Goal: Feedback & Contribution: Submit feedback/report problem

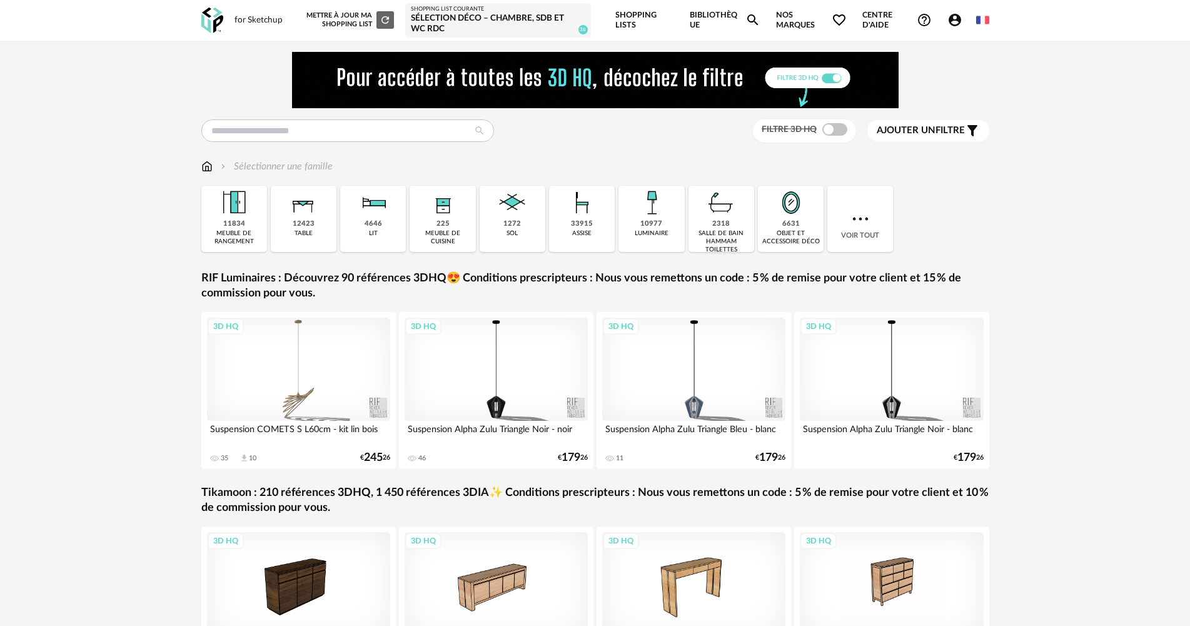
click at [470, 20] on div "Sélection Déco – Chambre, SDB et WC RDC" at bounding box center [498, 24] width 174 height 22
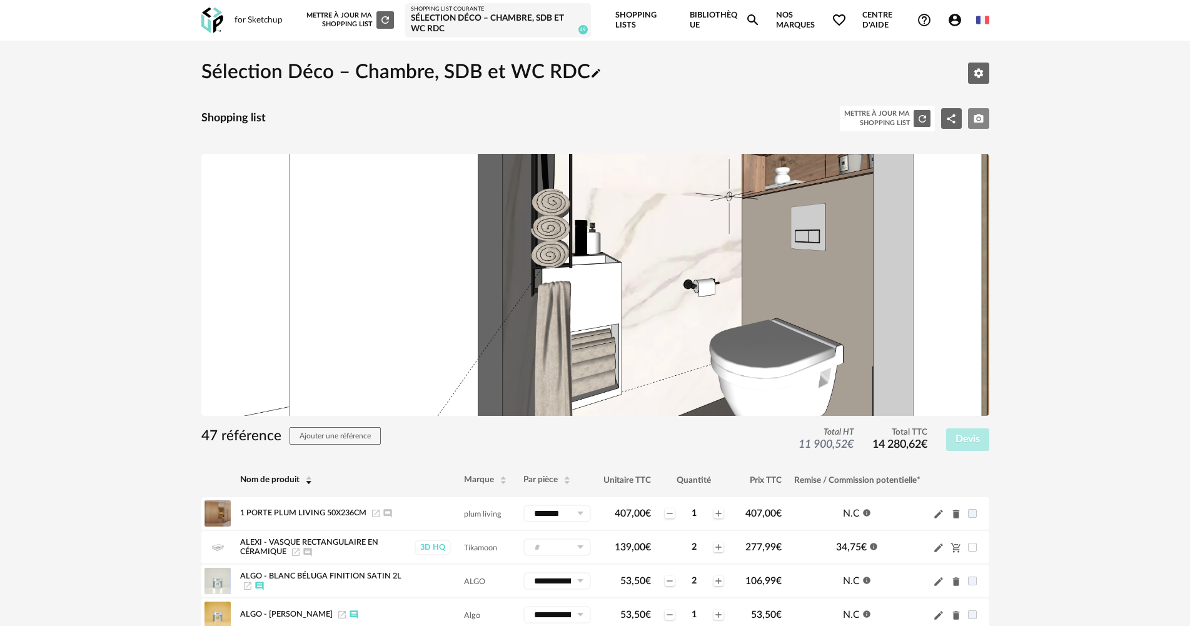
click at [976, 117] on icon "Camera icon" at bounding box center [978, 118] width 11 height 11
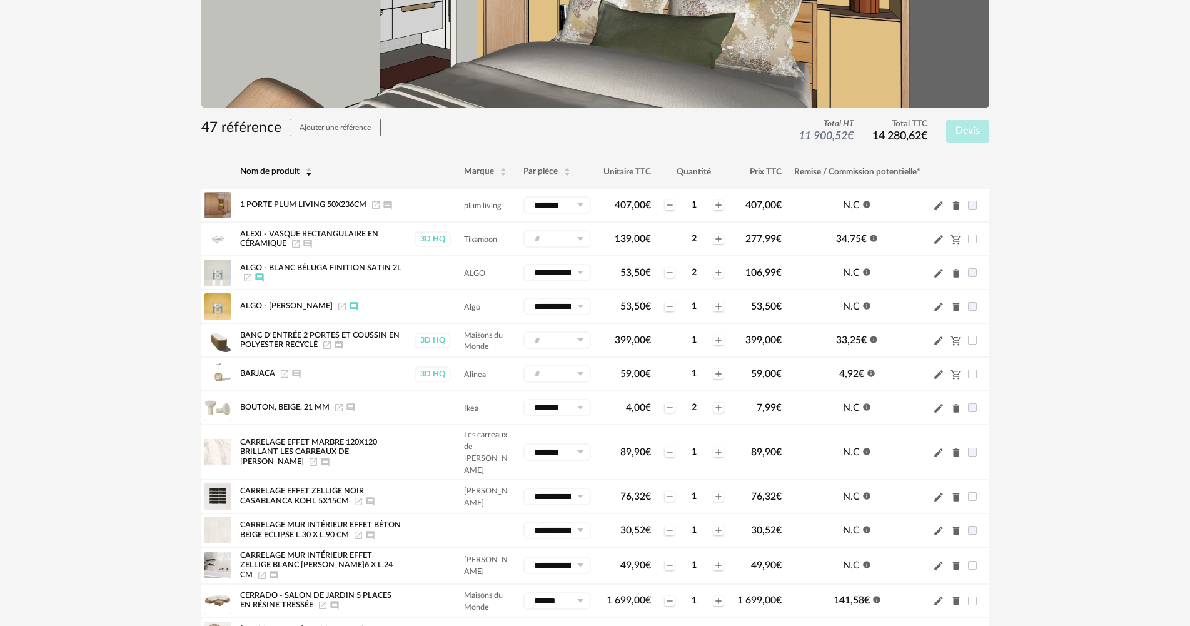
scroll to position [313, 0]
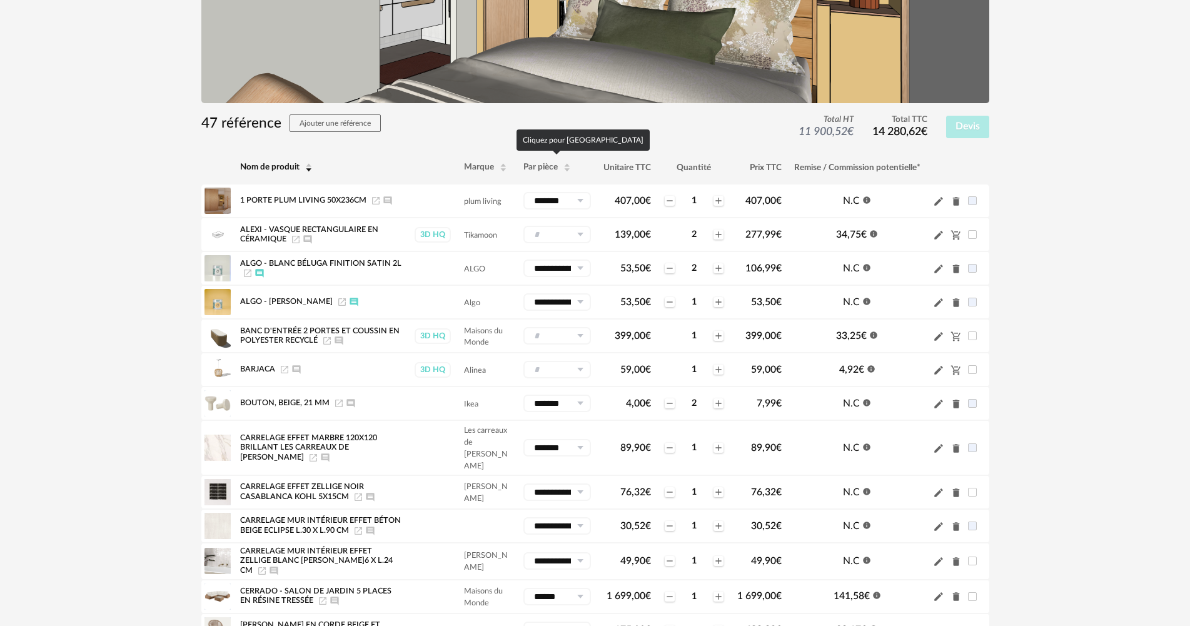
click at [521, 171] on th "Par pièce" at bounding box center [557, 168] width 80 height 34
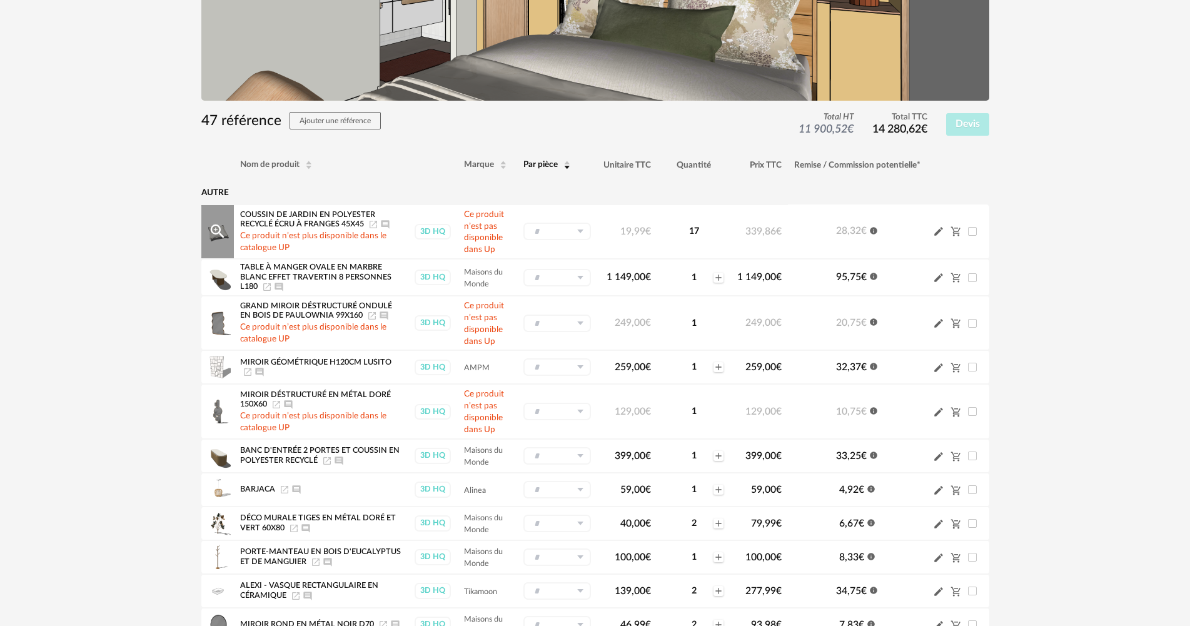
scroll to position [311, 0]
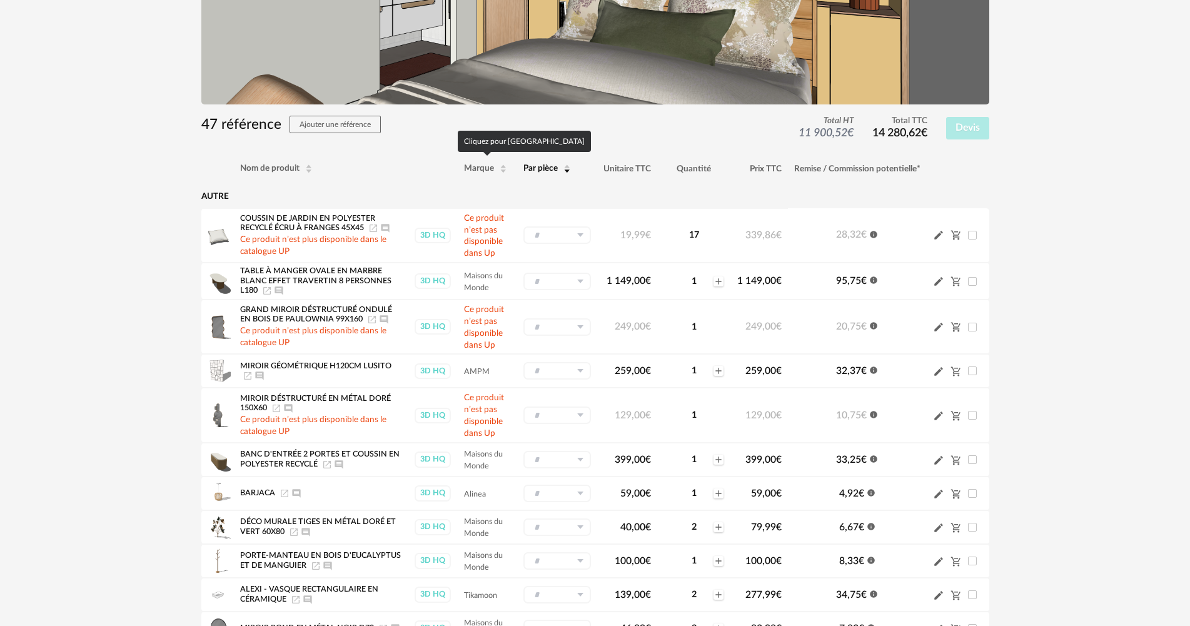
click at [546, 169] on span "Par pièce" at bounding box center [540, 168] width 34 height 9
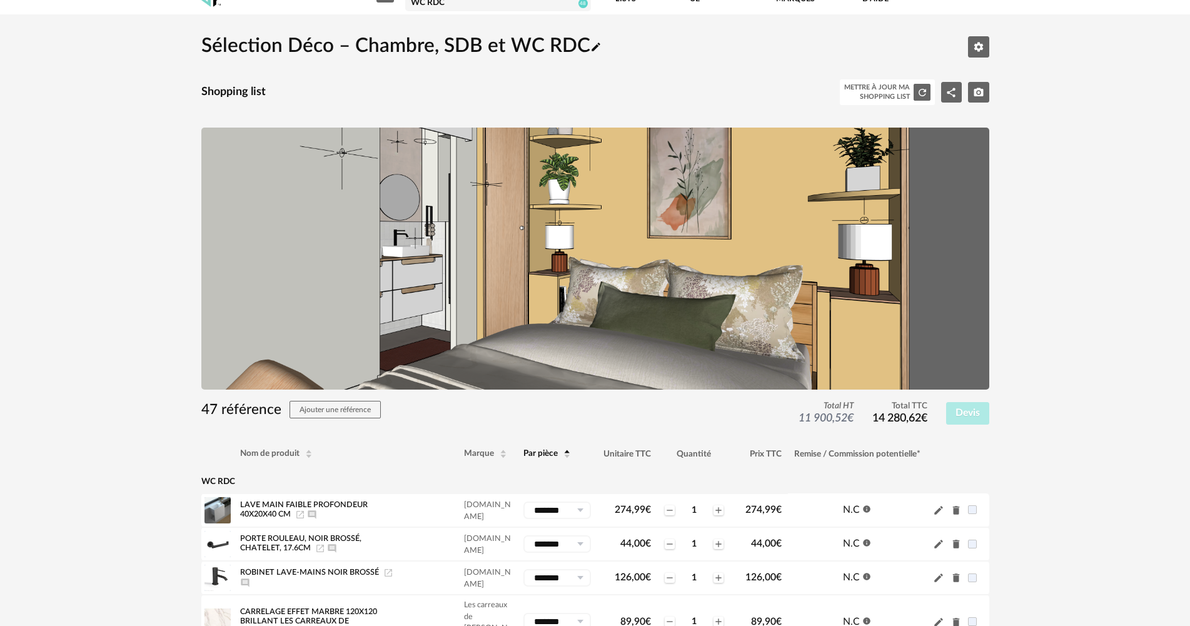
scroll to position [0, 0]
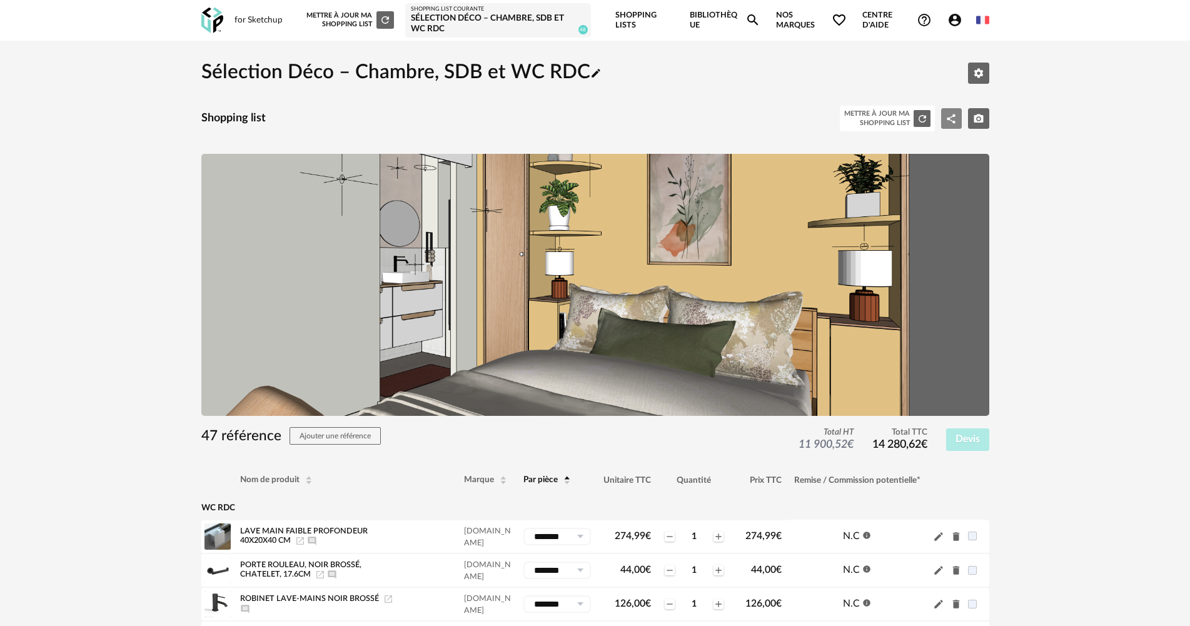
click at [950, 119] on icon "Share Variant icon" at bounding box center [950, 118] width 11 height 11
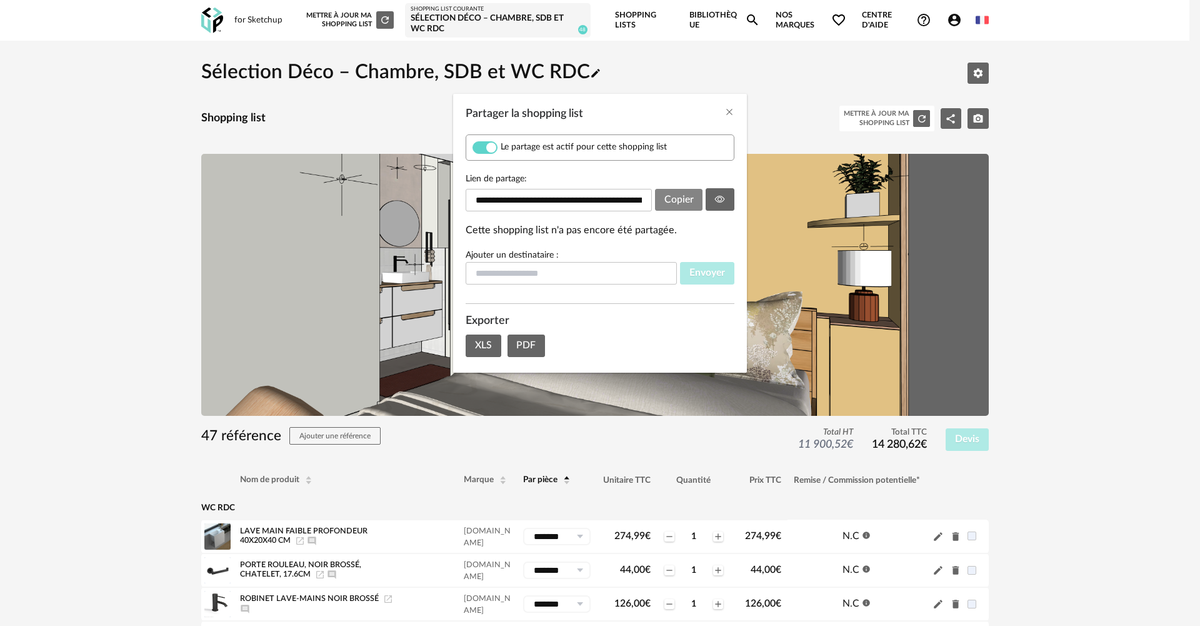
click at [678, 198] on span "Copier" at bounding box center [678, 199] width 29 height 10
click at [729, 111] on icon "Close" at bounding box center [729, 112] width 10 height 10
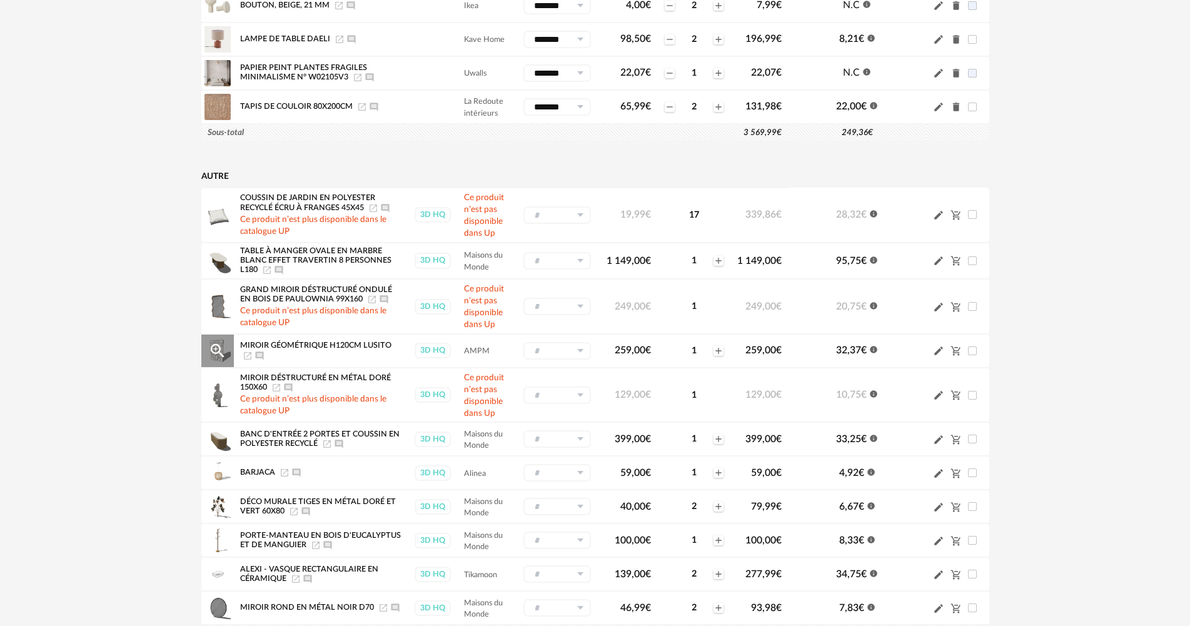
scroll to position [1875, 0]
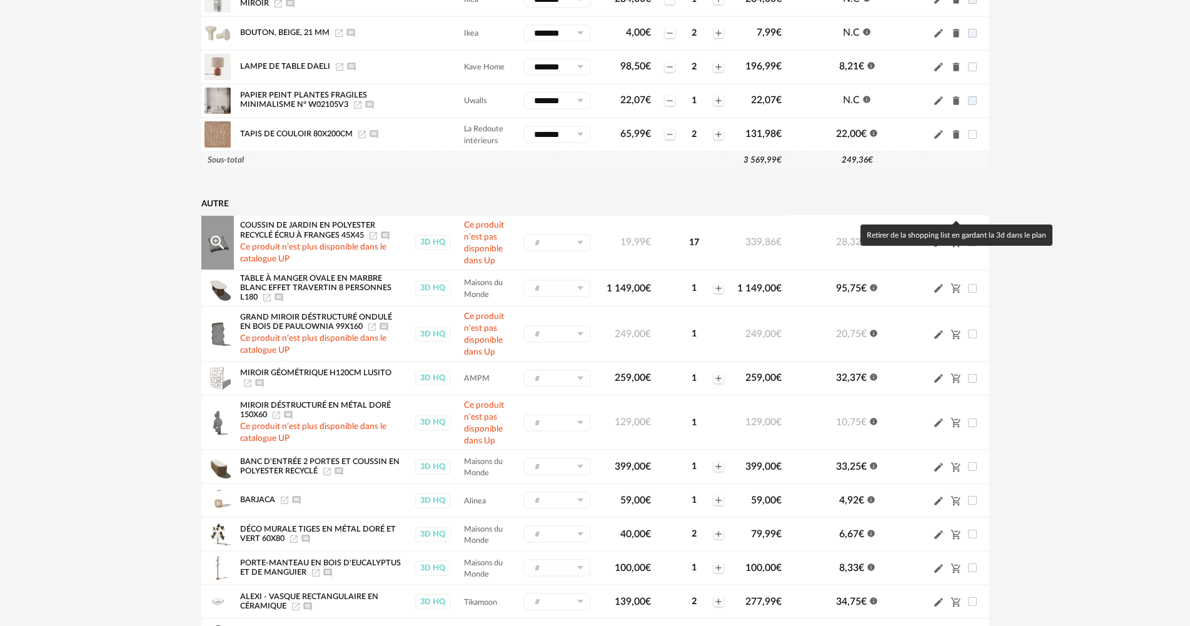
click at [953, 238] on icon "Cart Minus icon" at bounding box center [954, 242] width 9 height 9
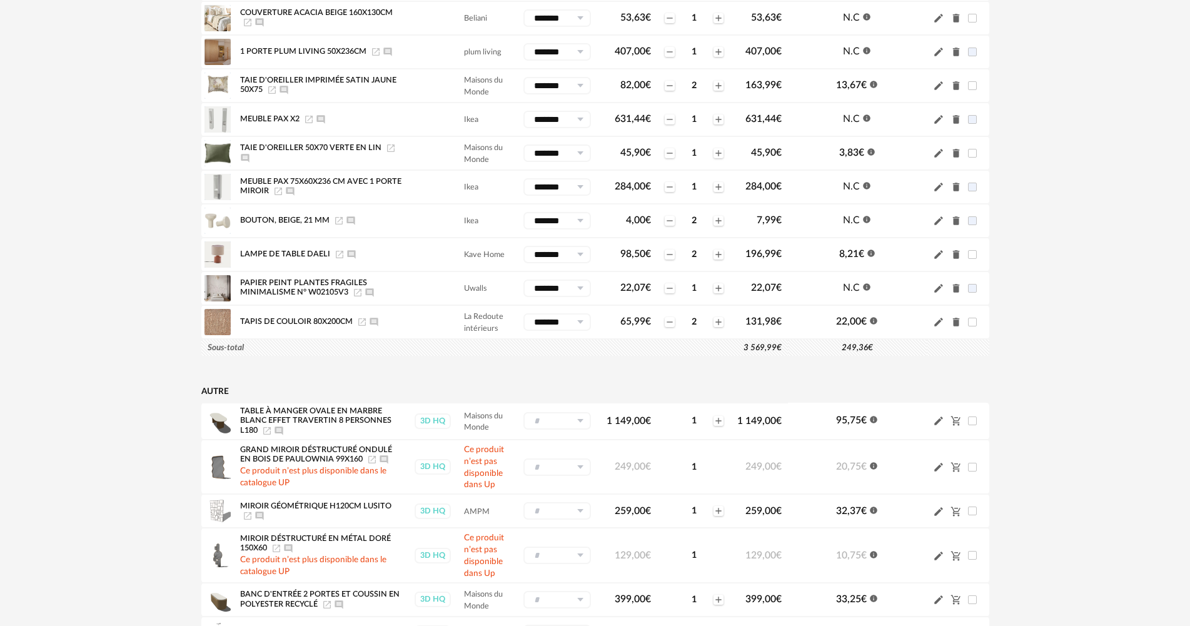
scroll to position [2000, 0]
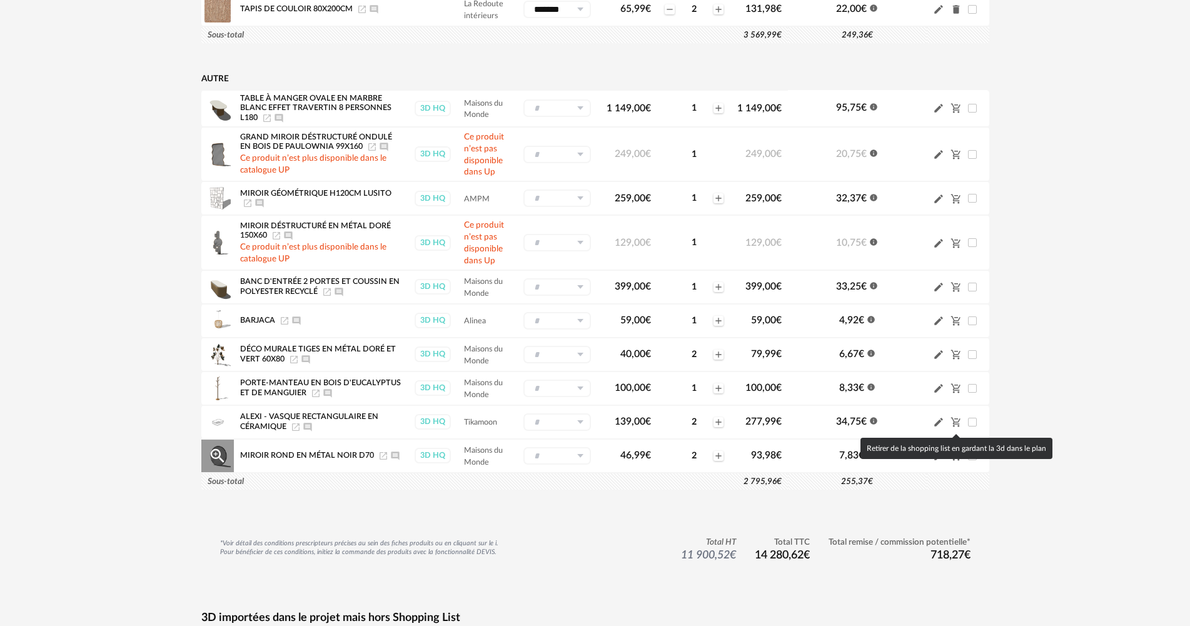
click at [959, 450] on icon "Cart Minus icon" at bounding box center [955, 455] width 11 height 11
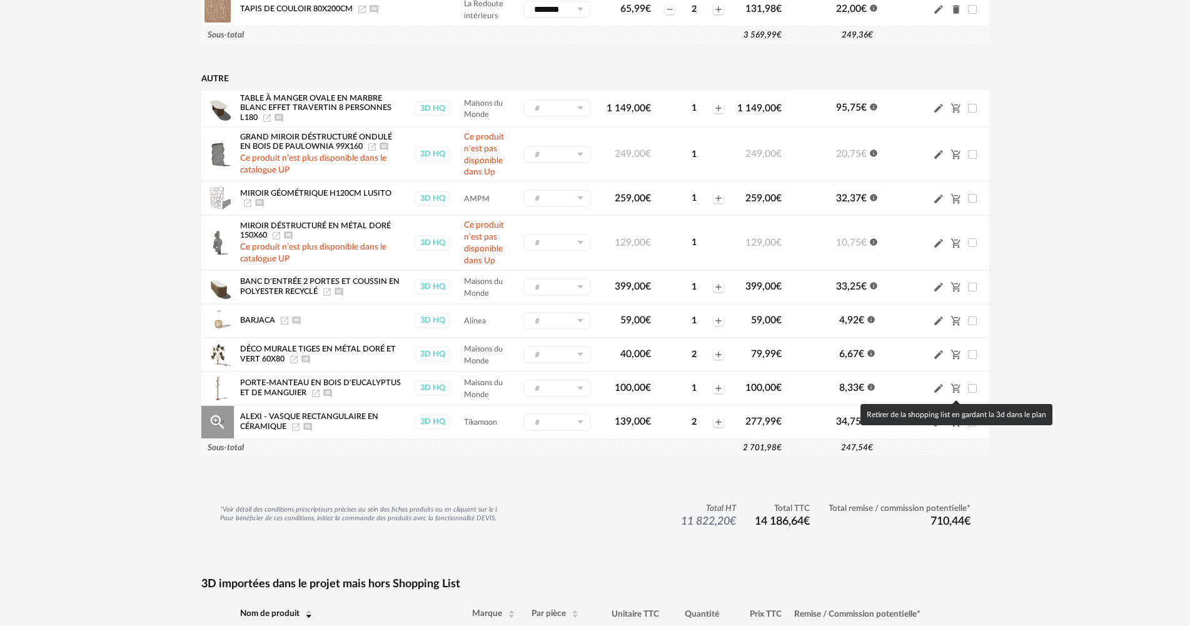
click at [956, 416] on icon "Cart Minus icon" at bounding box center [955, 421] width 11 height 11
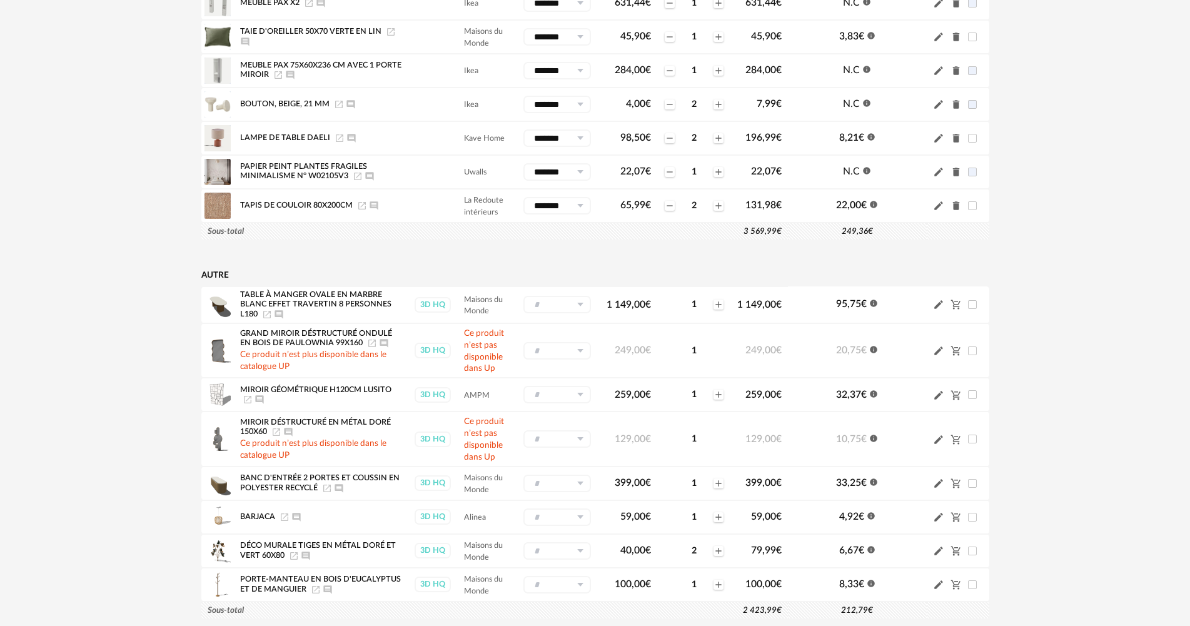
scroll to position [1813, 0]
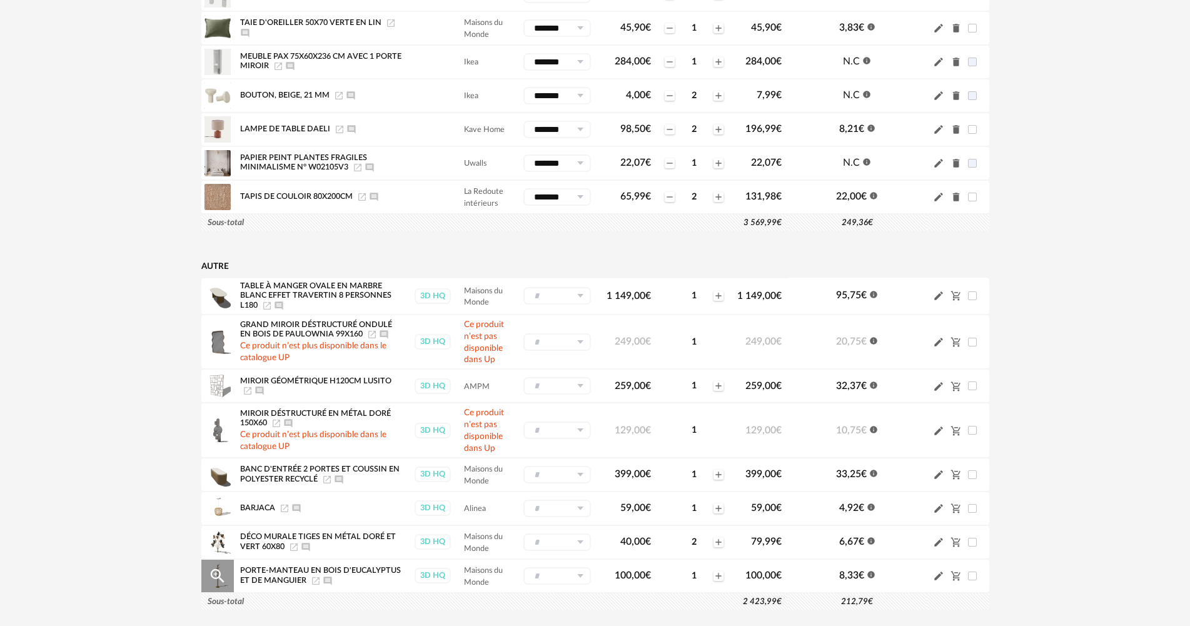
click at [937, 572] on icon "Pencil icon" at bounding box center [938, 576] width 9 height 9
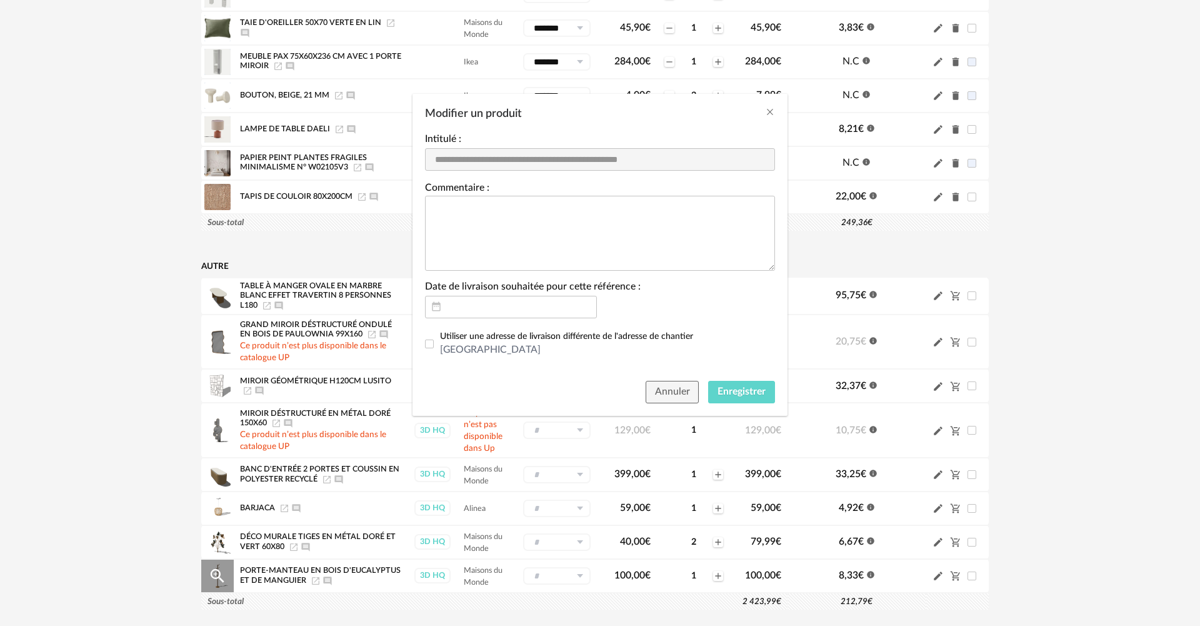
click at [937, 548] on div "**********" at bounding box center [600, 313] width 1200 height 626
click at [575, 541] on div "**********" at bounding box center [600, 313] width 1200 height 626
click at [668, 388] on span "Annuler" at bounding box center [672, 391] width 35 height 10
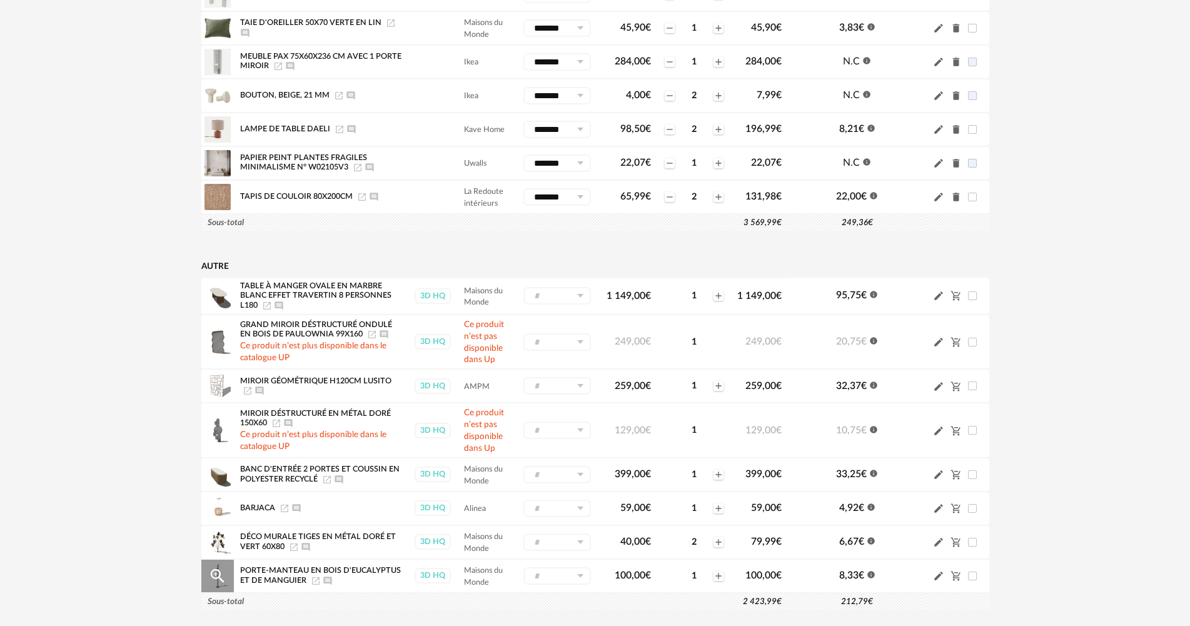
click at [545, 567] on input "text" at bounding box center [557, 576] width 68 height 18
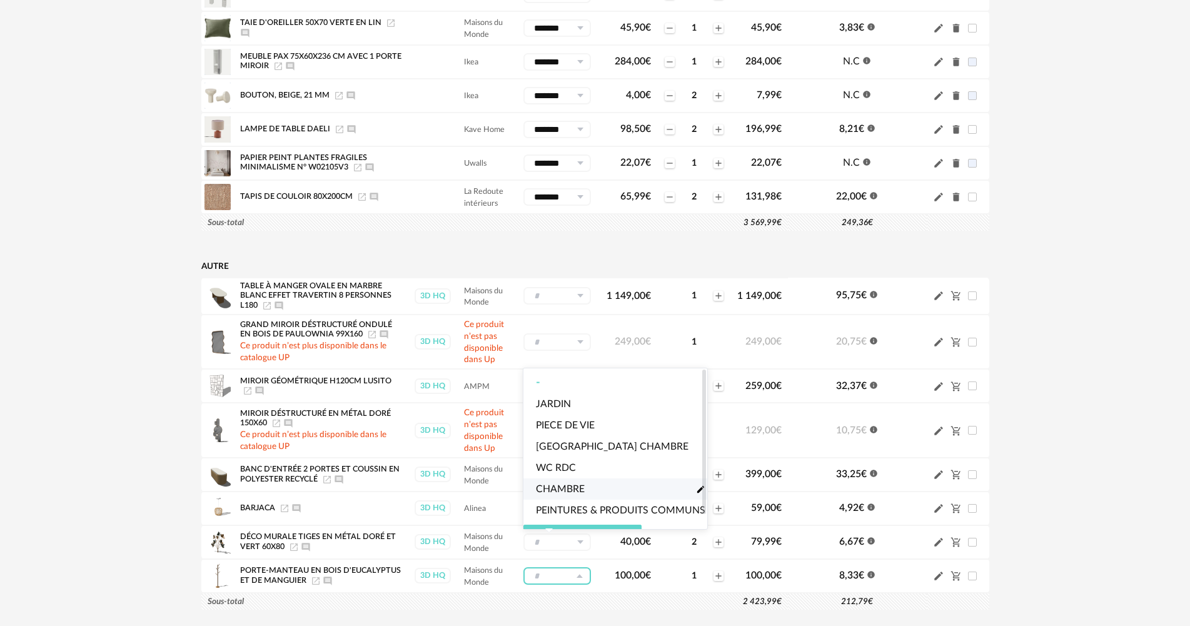
click at [581, 488] on span "CHAMBRE" at bounding box center [560, 489] width 49 height 14
type input "*******"
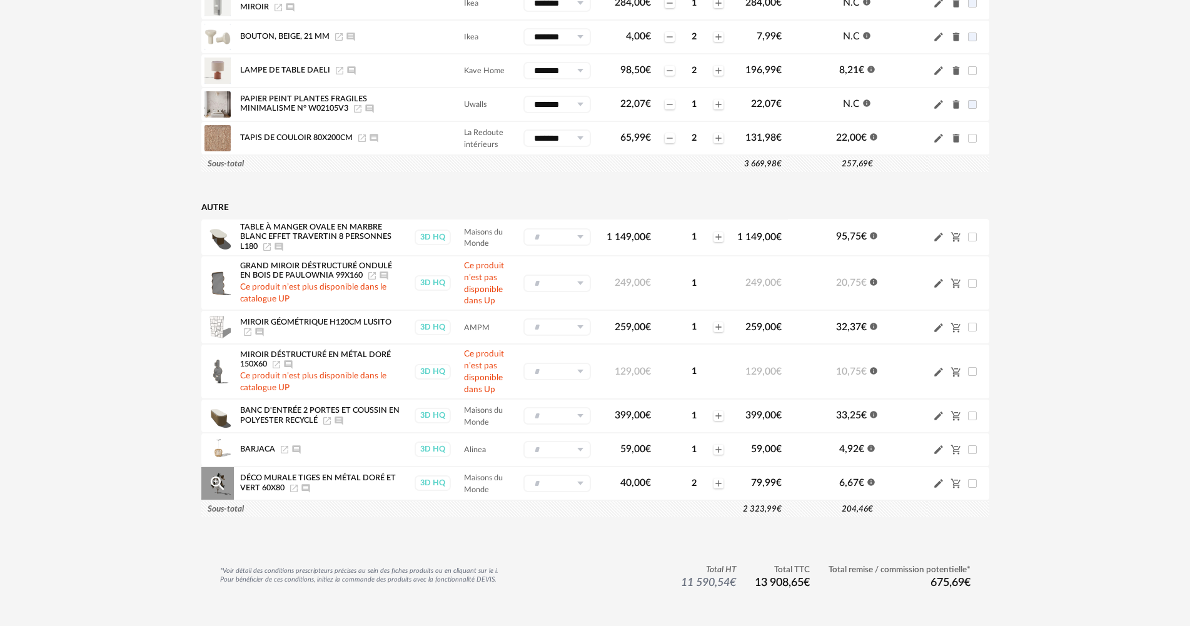
scroll to position [1909, 0]
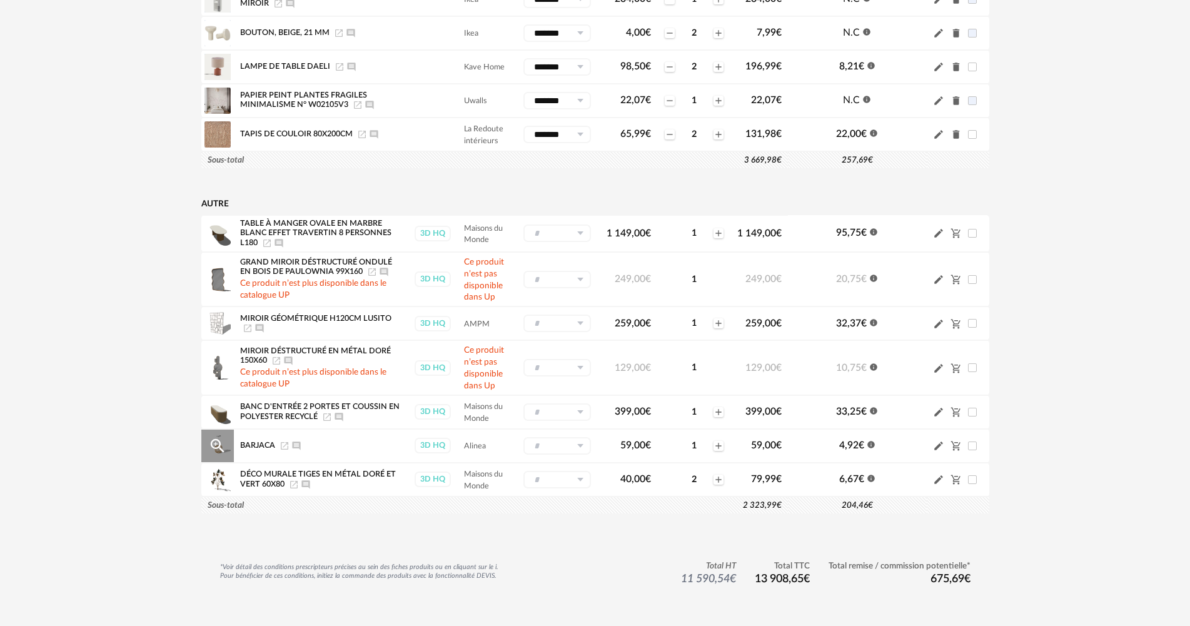
click at [576, 437] on icon at bounding box center [580, 446] width 16 height 18
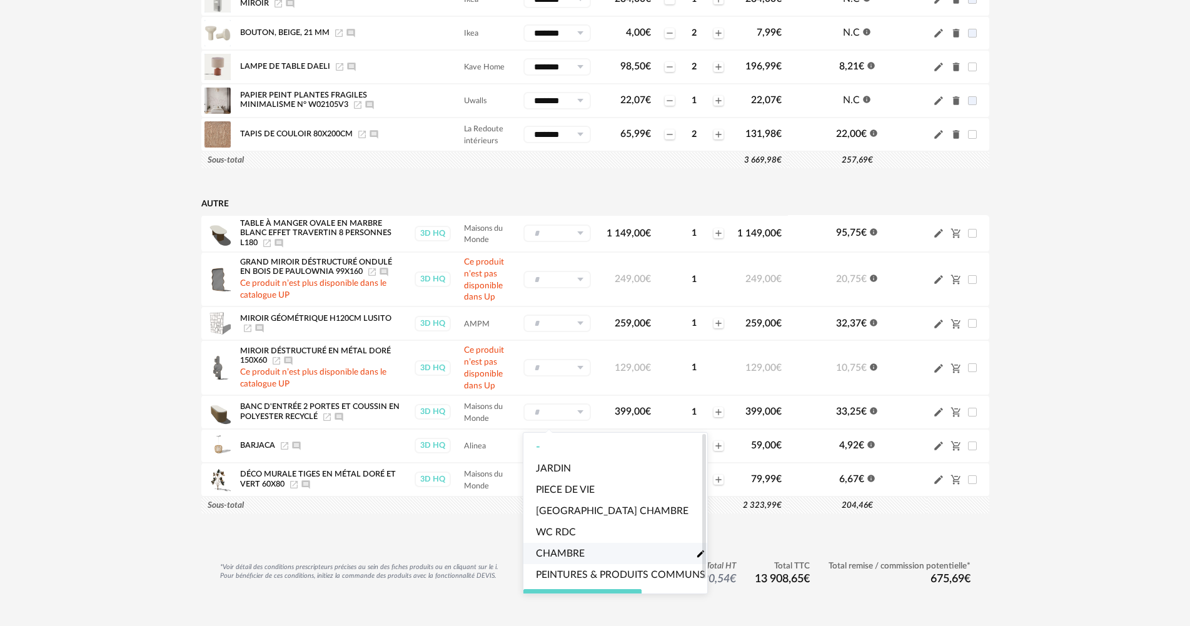
click at [564, 547] on span "CHAMBRE" at bounding box center [560, 553] width 49 height 14
type input "*******"
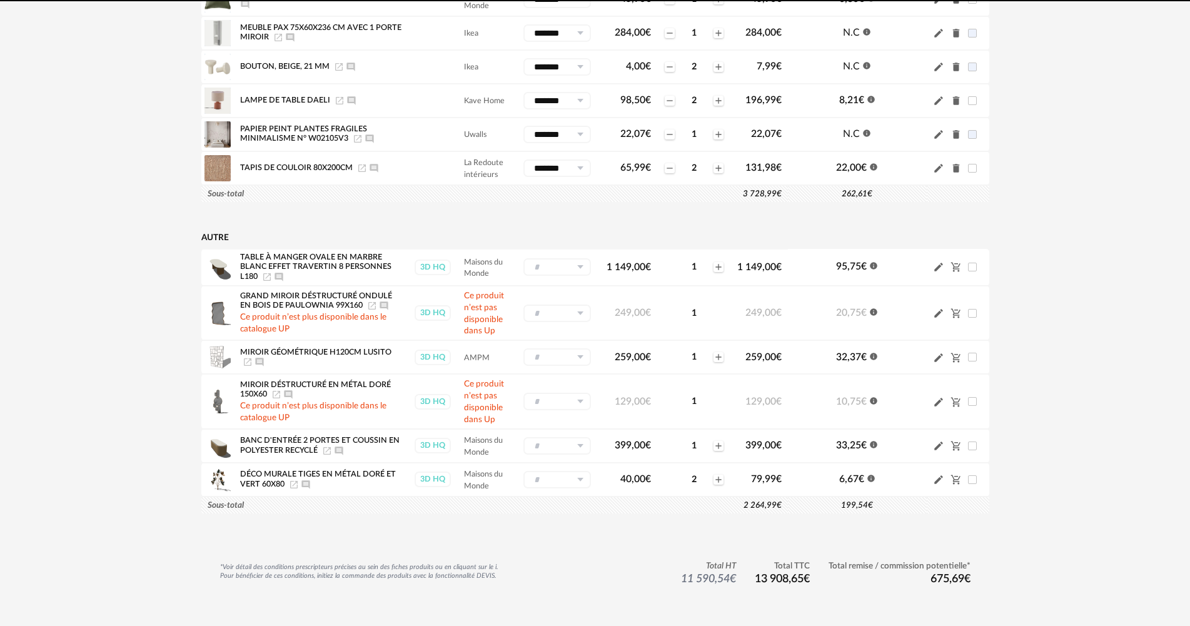
scroll to position [1943, 0]
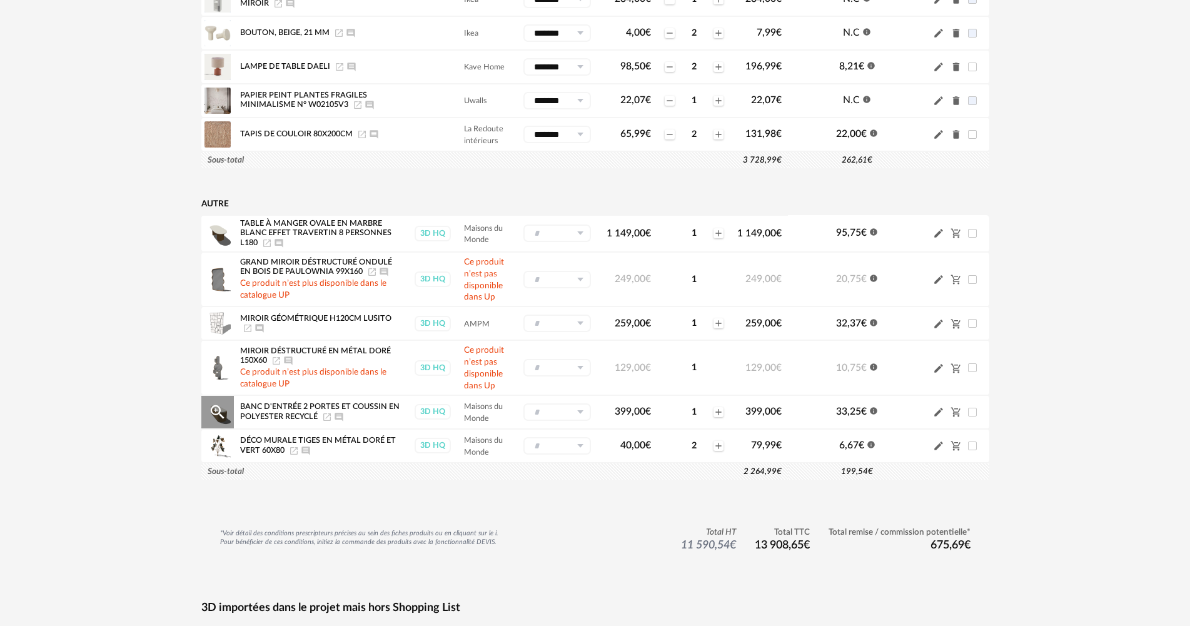
click at [559, 403] on input "text" at bounding box center [557, 412] width 68 height 18
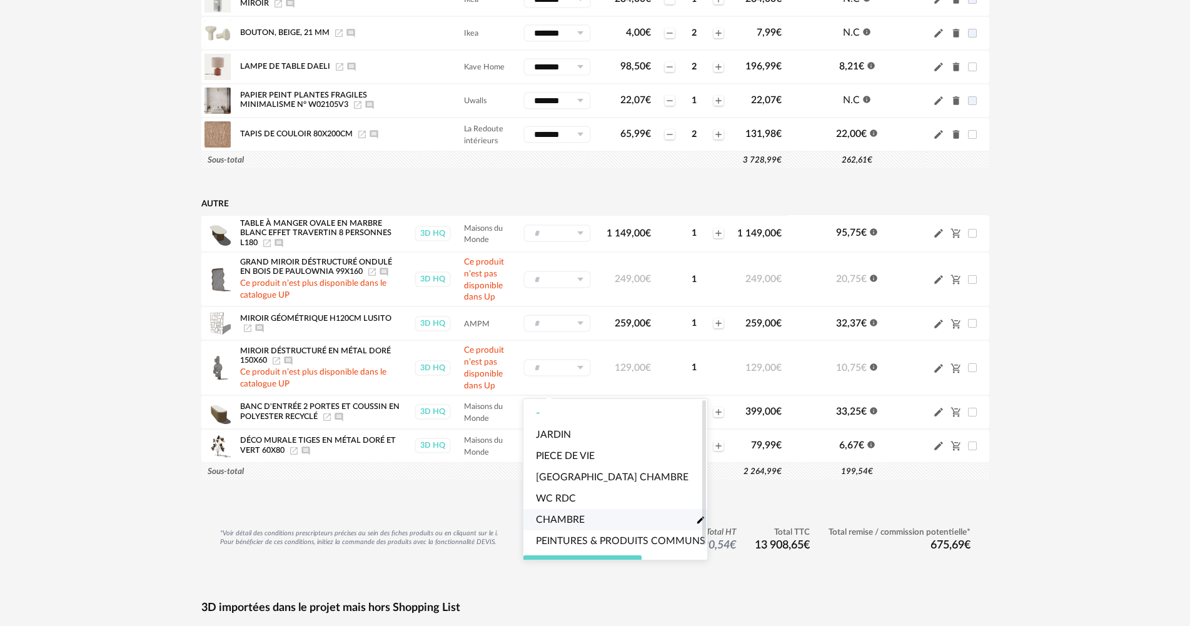
click at [553, 516] on span "CHAMBRE" at bounding box center [560, 520] width 49 height 14
type input "*******"
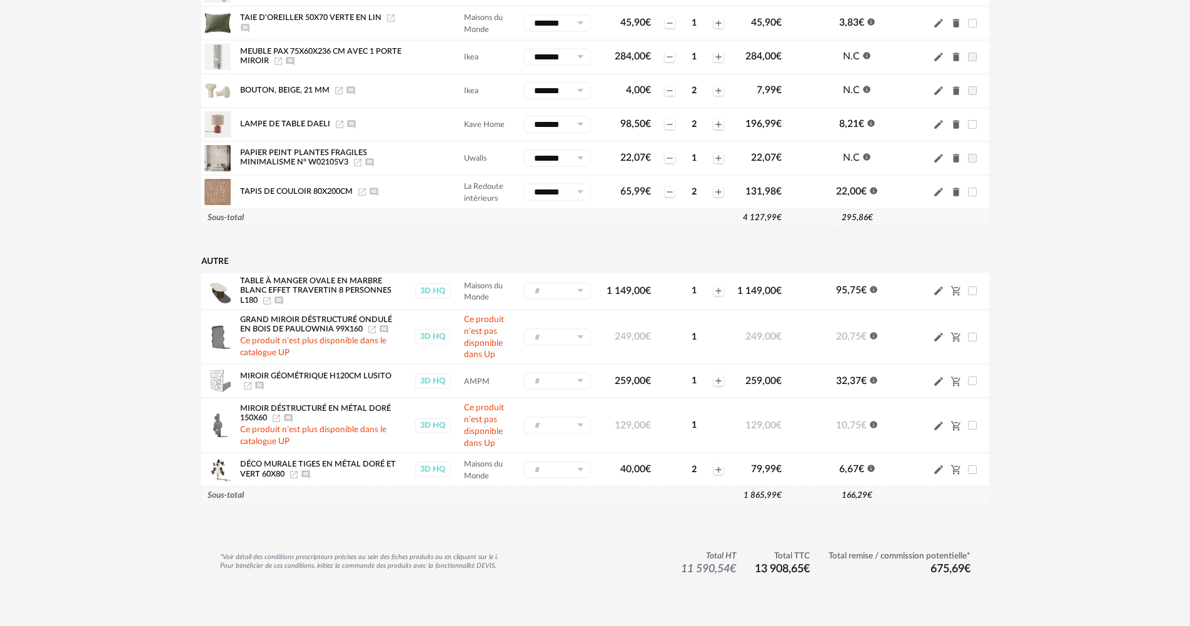
scroll to position [1914, 0]
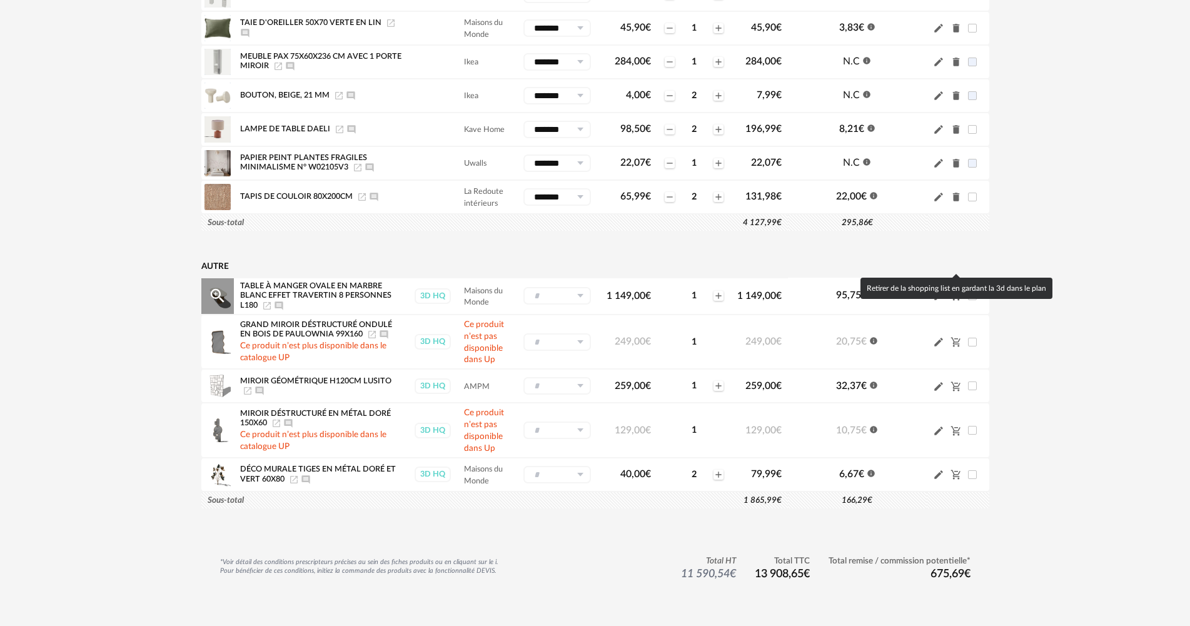
click at [949, 289] on div "Pencil icon Cart Minus icon" at bounding box center [958, 295] width 50 height 12
click at [955, 290] on icon "Cart Minus icon" at bounding box center [955, 295] width 11 height 11
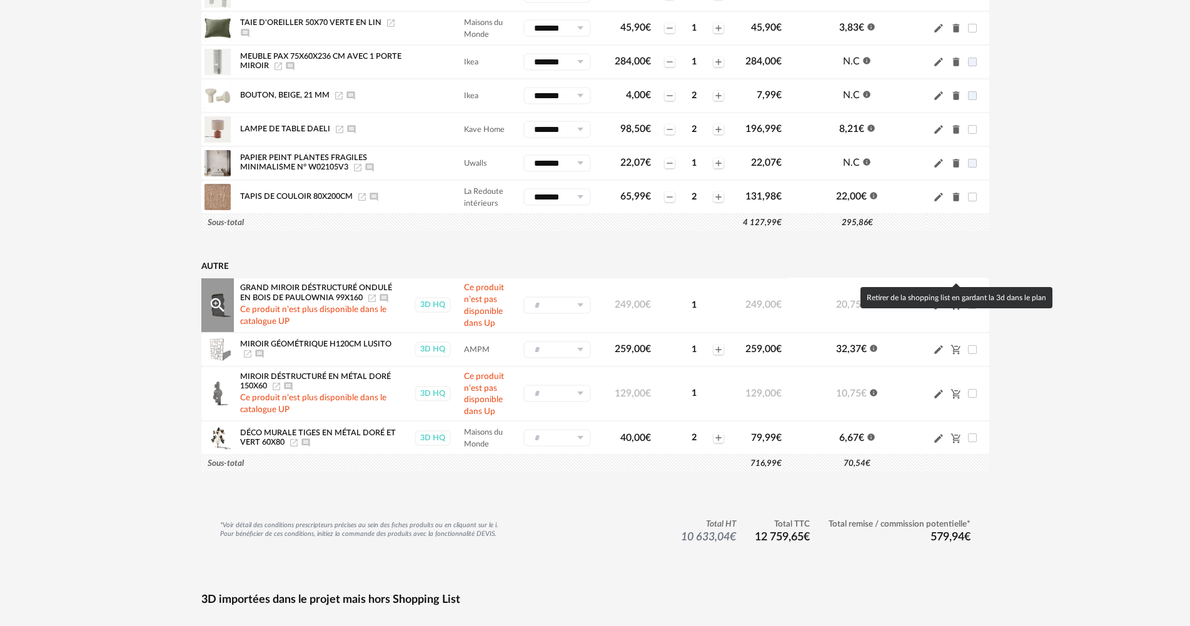
click at [956, 299] on icon "Cart Minus icon" at bounding box center [955, 304] width 11 height 11
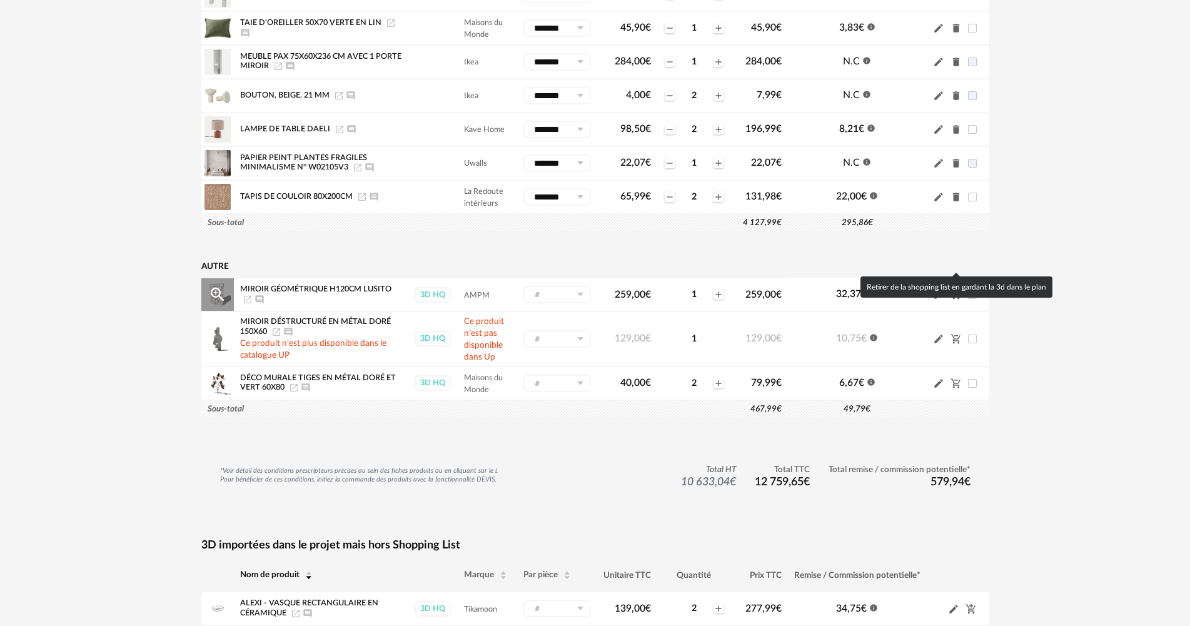
click at [957, 290] on icon "Cart Minus icon" at bounding box center [954, 294] width 9 height 9
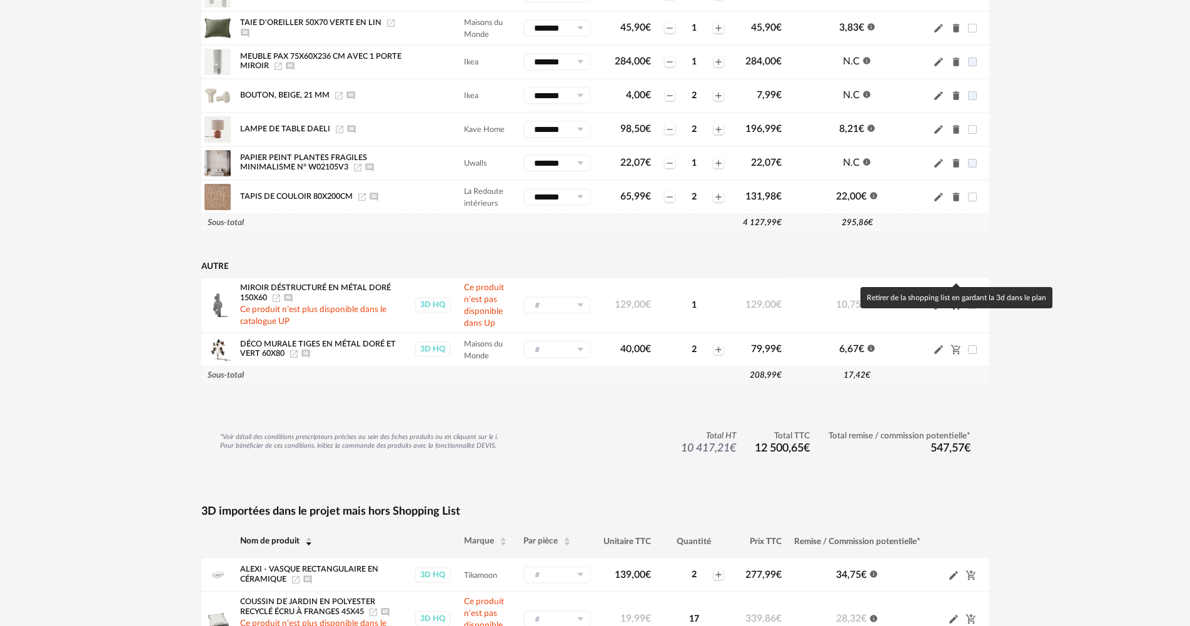
click at [956, 299] on icon "Cart Minus icon" at bounding box center [955, 304] width 11 height 11
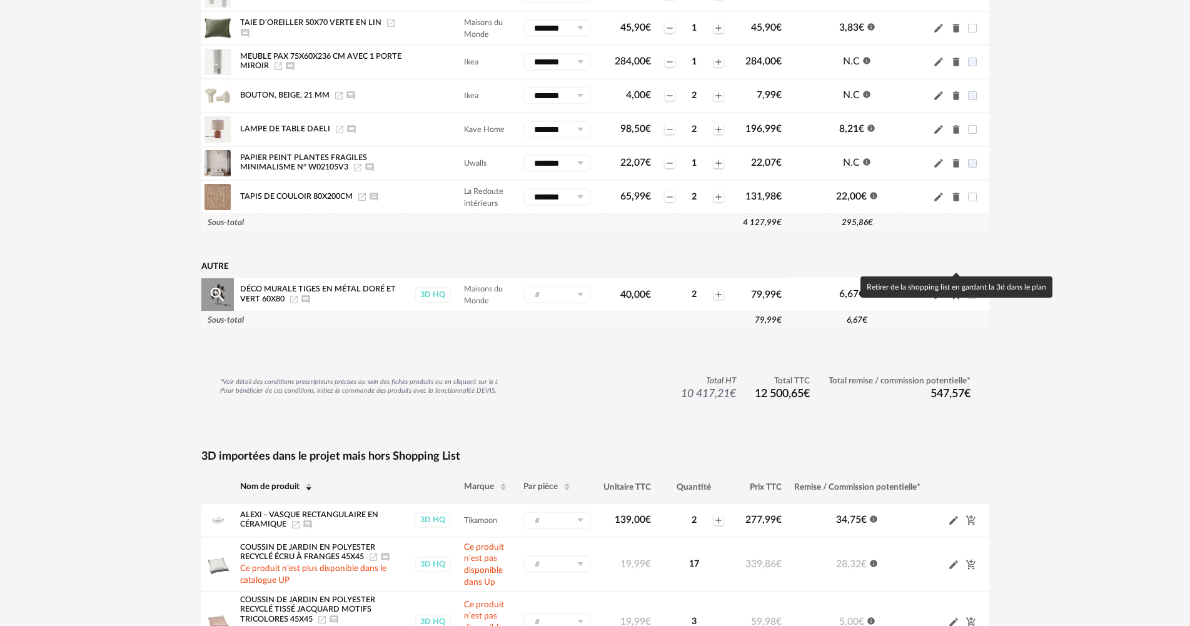
click at [956, 289] on icon "Cart Minus icon" at bounding box center [955, 294] width 11 height 11
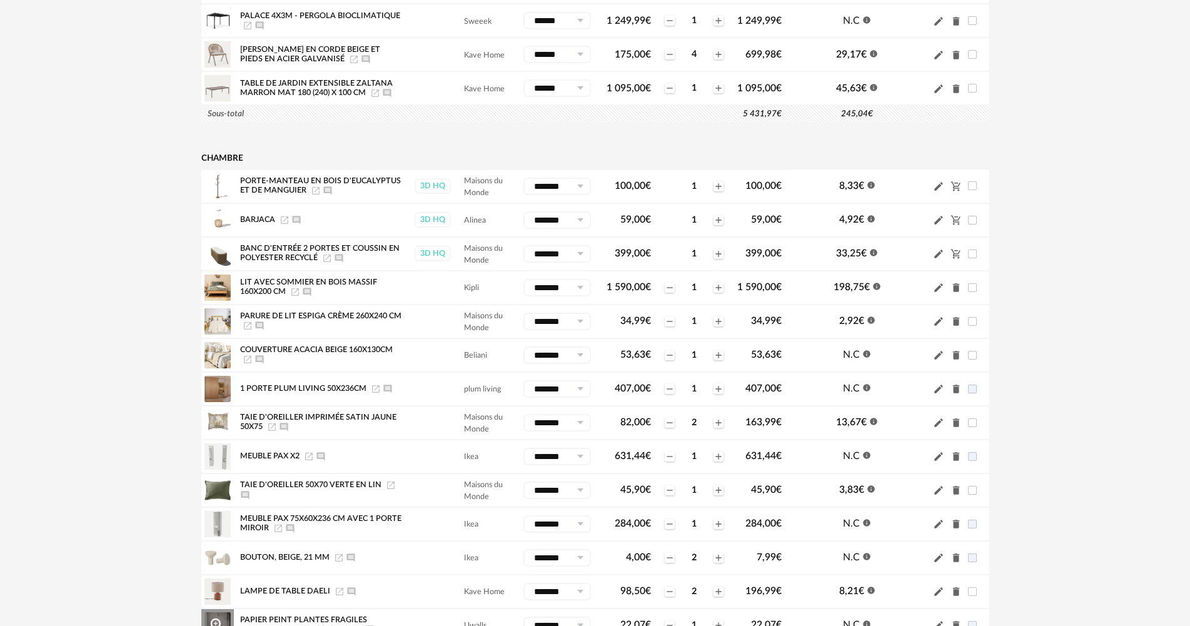
scroll to position [1688, 0]
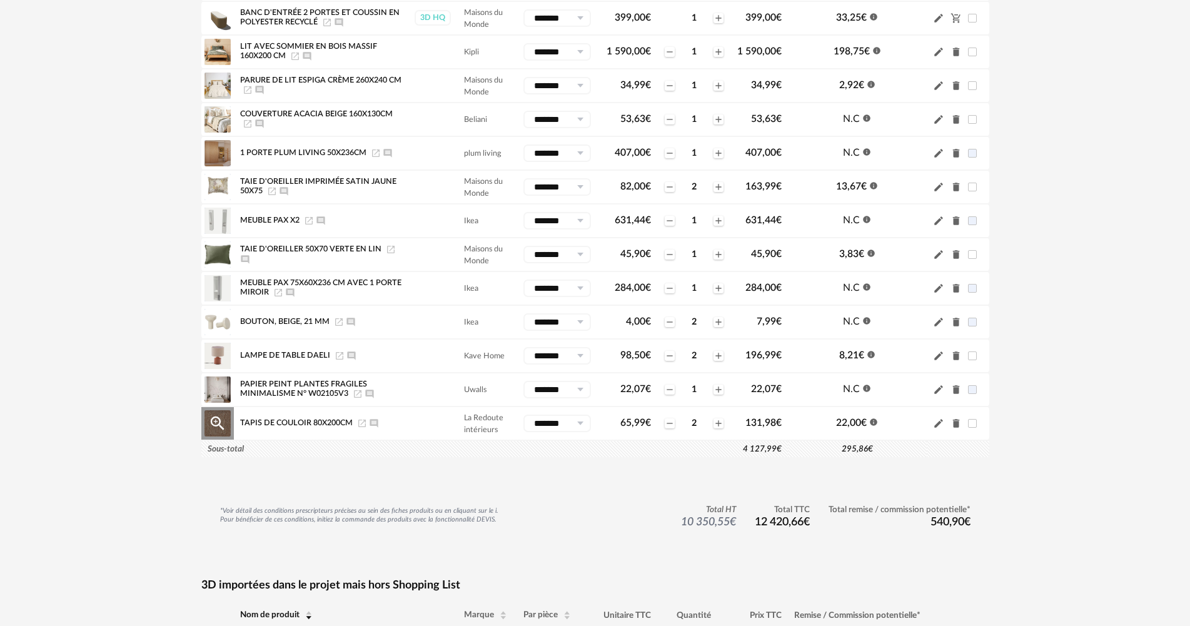
click at [376, 419] on icon "Ajouter un commentaire" at bounding box center [373, 423] width 8 height 8
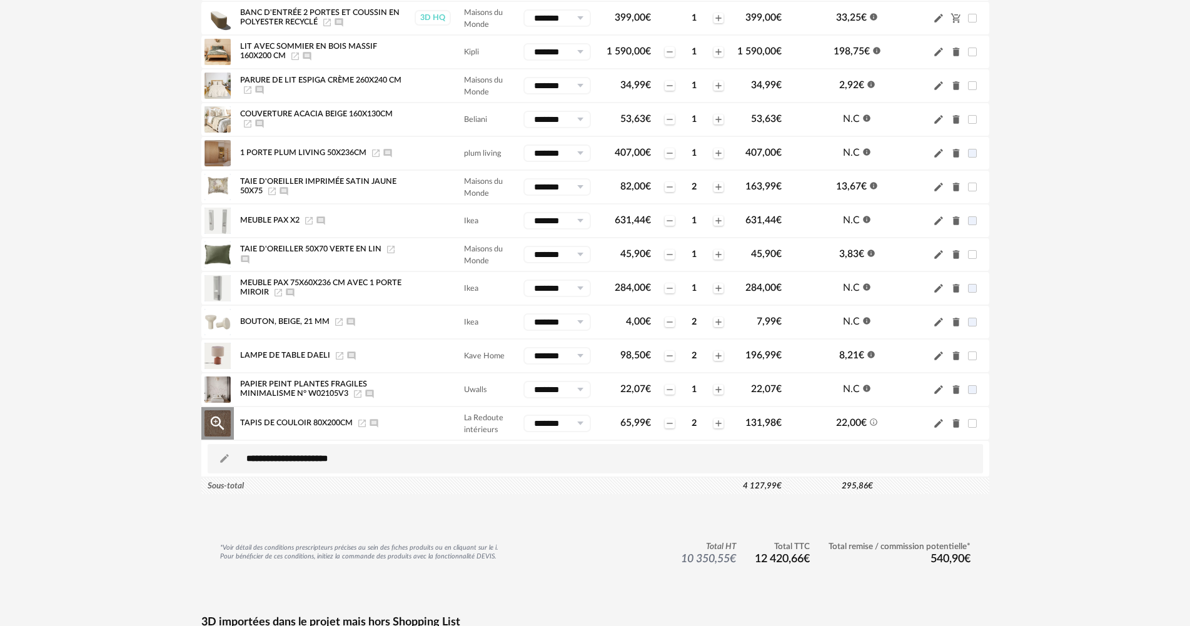
click at [355, 418] on div "Tapis de couloir 80x200cm Launch icon Ajouter un commentaire" at bounding box center [320, 423] width 161 height 10
click at [363, 419] on icon "Launch icon" at bounding box center [362, 423] width 8 height 8
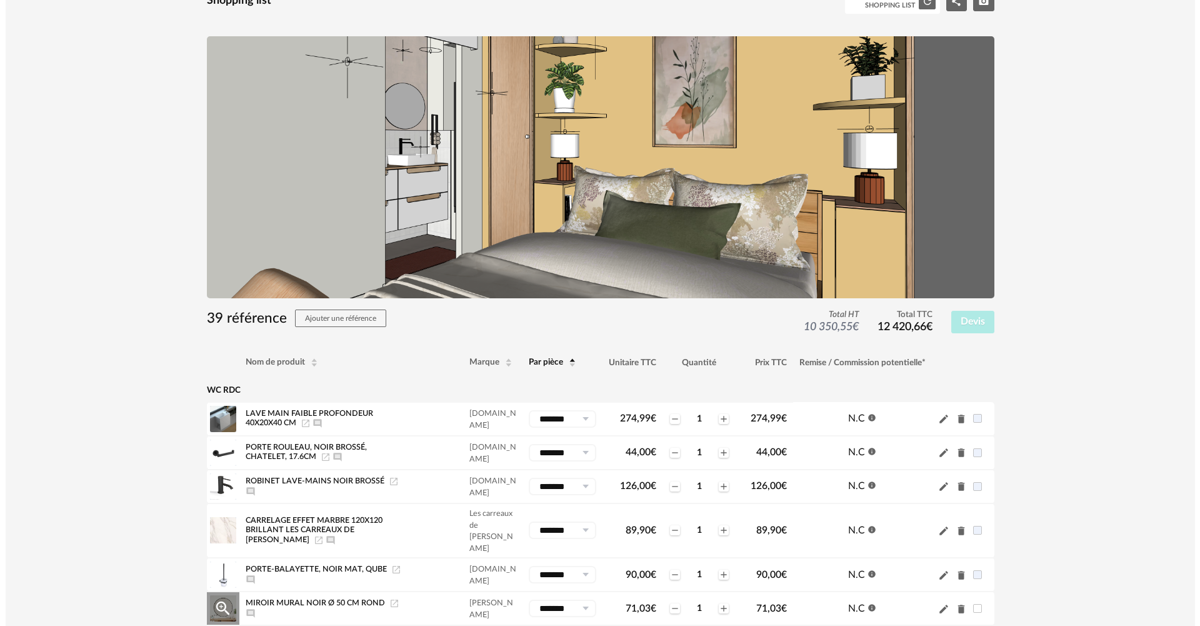
scroll to position [0, 0]
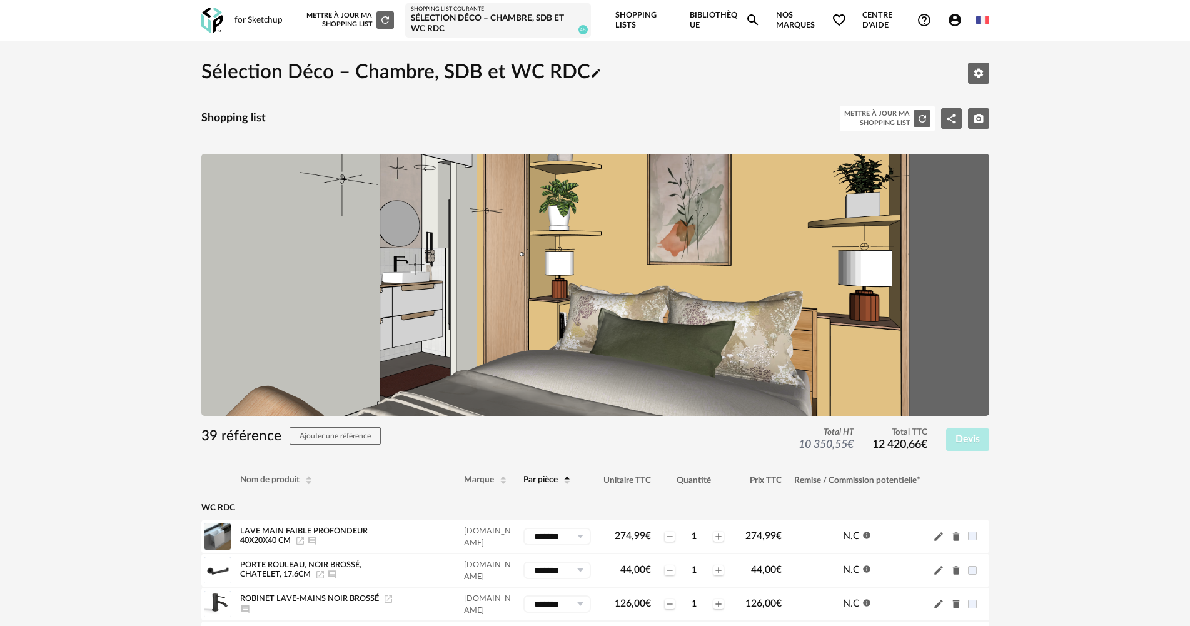
click at [596, 73] on icon "Pencil icon" at bounding box center [595, 73] width 9 height 9
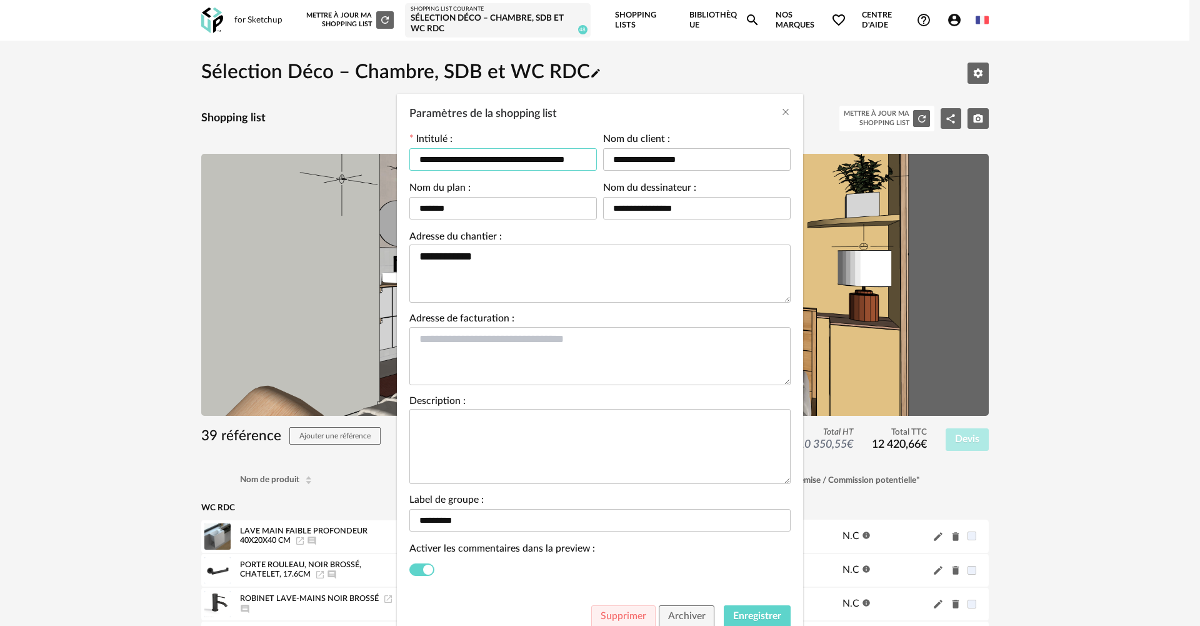
click at [581, 157] on input "**********" at bounding box center [503, 159] width 188 height 23
click at [554, 162] on input "**********" at bounding box center [503, 159] width 188 height 23
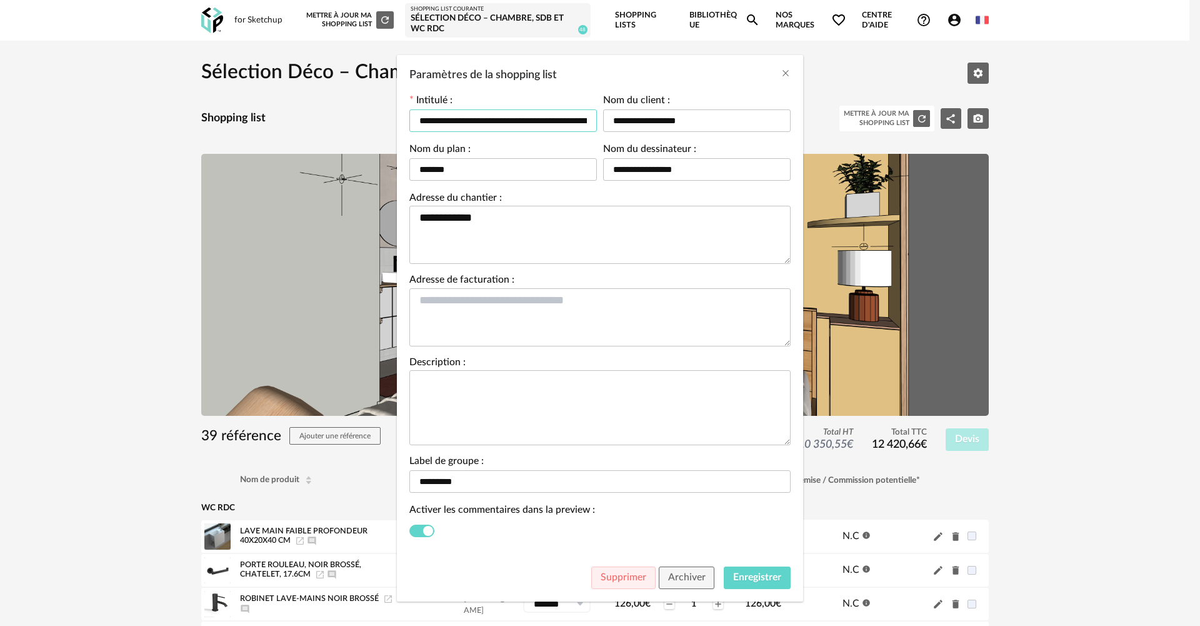
scroll to position [46, 0]
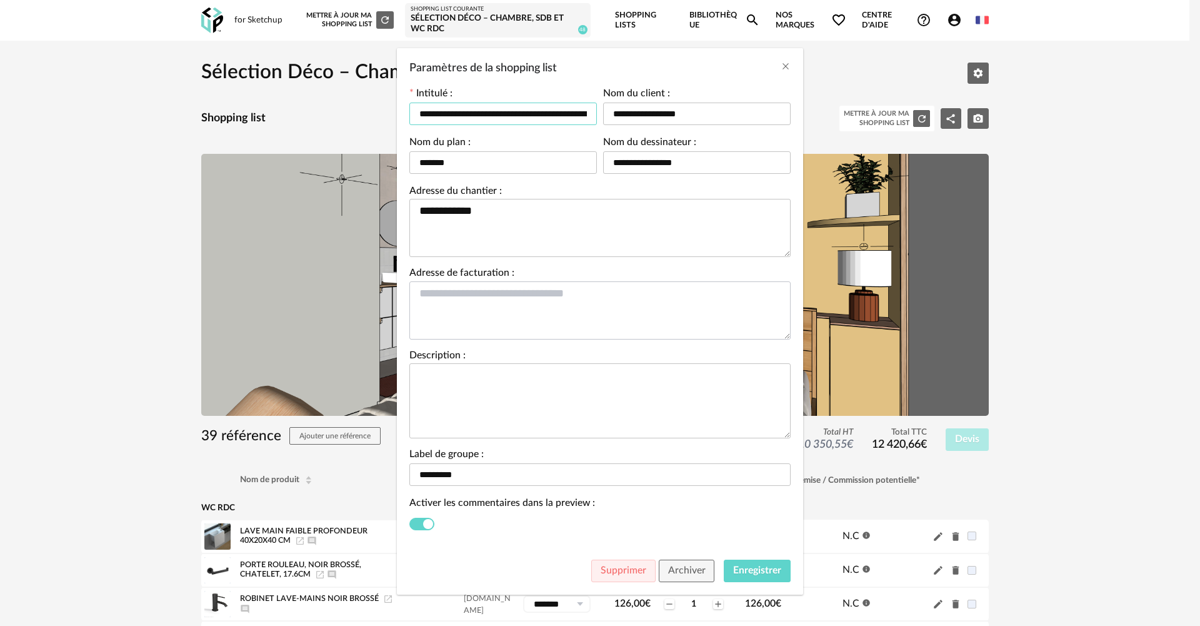
type input "**********"
click at [568, 303] on textarea "Paramètres de la shopping list" at bounding box center [599, 310] width 381 height 58
click at [751, 565] on span "Enregistrer" at bounding box center [757, 570] width 48 height 10
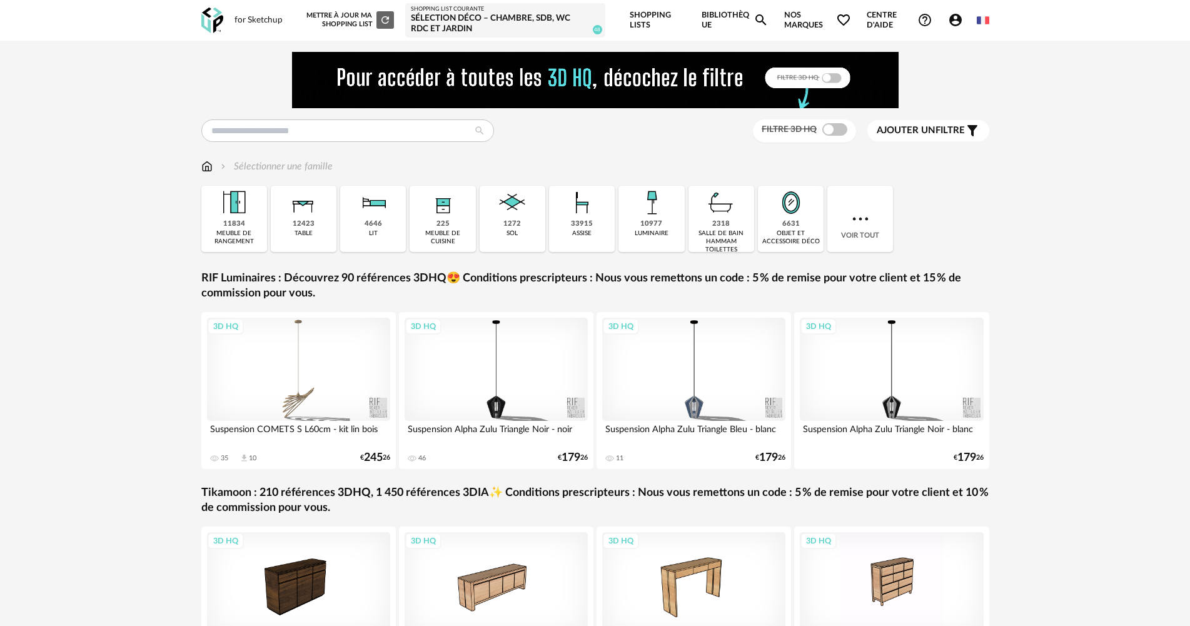
click at [506, 23] on div "Sélection Déco – Chambre, SDB, WC RDC et jardin" at bounding box center [505, 24] width 189 height 22
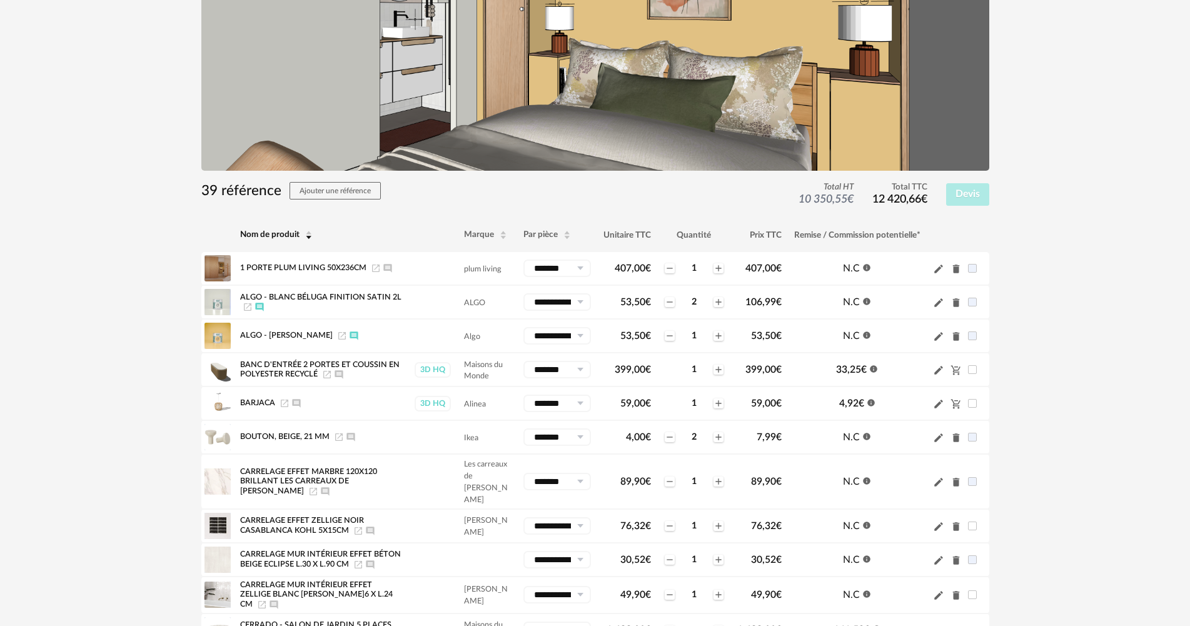
scroll to position [250, 0]
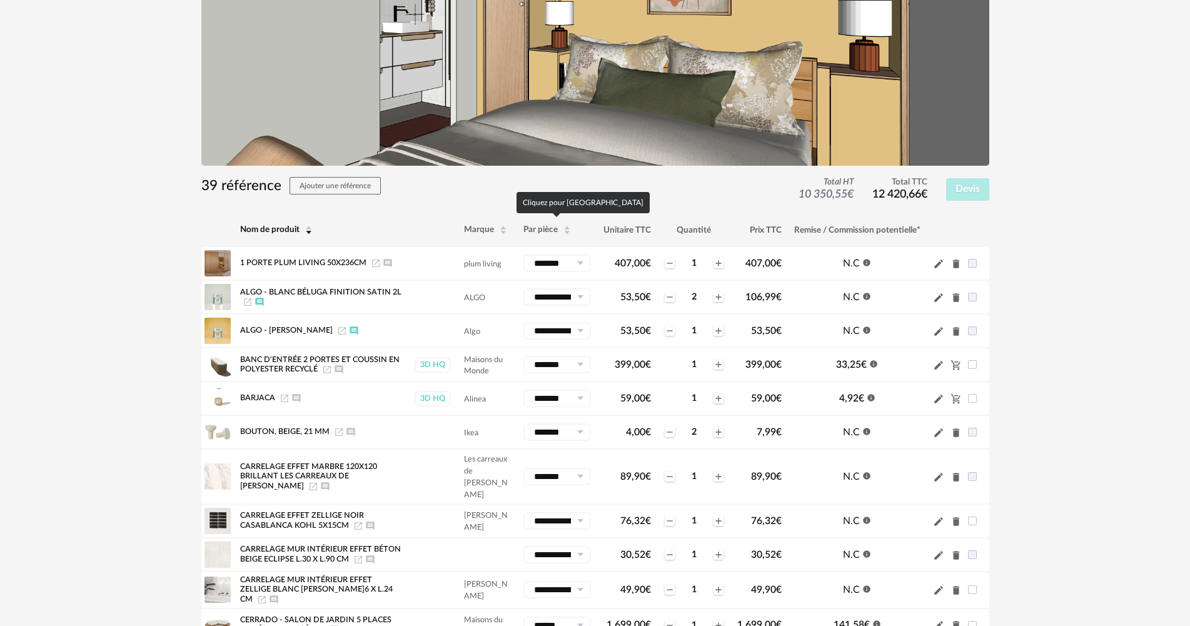
click at [546, 231] on span "Par pièce" at bounding box center [540, 230] width 34 height 9
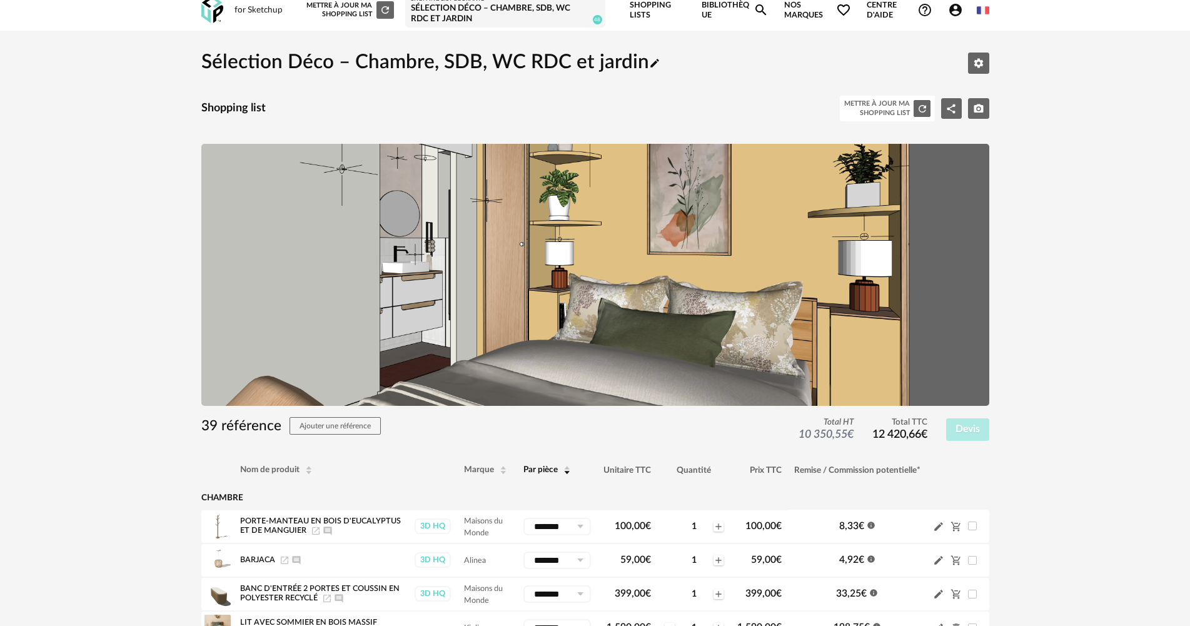
scroll to position [0, 0]
